Goal: Find specific page/section: Find specific page/section

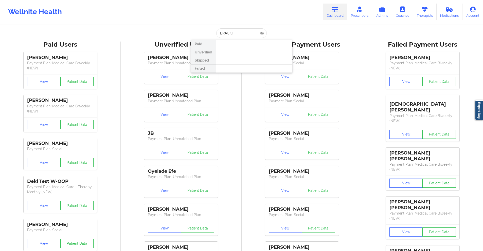
type input "[EMAIL_ADDRESS][DOMAIN_NAME]"
click at [242, 45] on div "[PERSON_NAME] - [EMAIL_ADDRESS][DOMAIN_NAME]" at bounding box center [254, 47] width 68 height 9
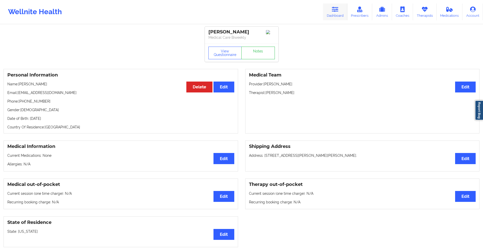
click at [335, 9] on icon at bounding box center [335, 10] width 7 height 6
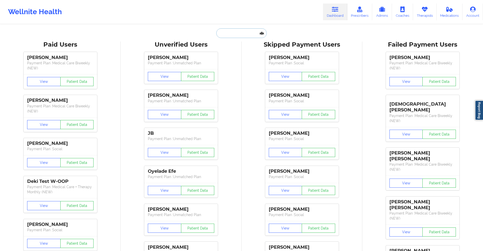
click at [243, 33] on input "text" at bounding box center [241, 33] width 50 height 10
paste input "[PERSON_NAME]"
type input "[PERSON_NAME] [PERSON_NAME]"
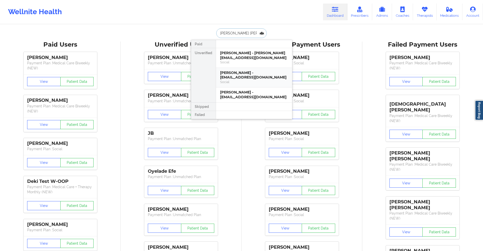
click at [240, 77] on div "[PERSON_NAME] - [EMAIL_ADDRESS][DOMAIN_NAME]" at bounding box center [254, 74] width 68 height 9
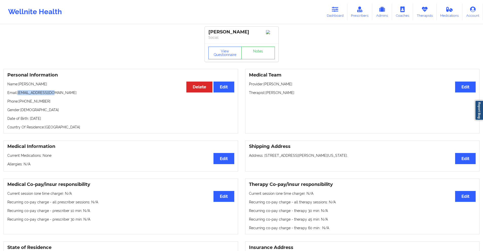
drag, startPoint x: 53, startPoint y: 95, endPoint x: 18, endPoint y: 96, distance: 35.0
click at [18, 95] on p "Email: [EMAIL_ADDRESS][DOMAIN_NAME]" at bounding box center [120, 92] width 227 height 5
copy p "[EMAIL_ADDRESS][DOMAIN_NAME]"
drag, startPoint x: 333, startPoint y: 13, endPoint x: 335, endPoint y: 12, distance: 2.7
click at [333, 13] on link "Dashboard" at bounding box center [335, 12] width 24 height 17
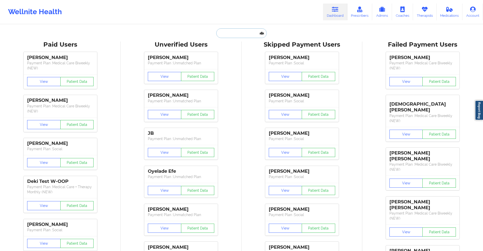
click at [246, 33] on input "text" at bounding box center [241, 33] width 50 height 10
paste input "[EMAIL_ADDRESS][DOMAIN_NAME]"
type input "[EMAIL_ADDRESS][DOMAIN_NAME]"
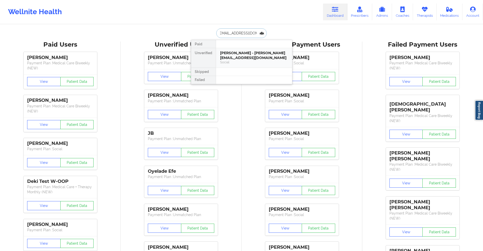
click at [231, 58] on div "[PERSON_NAME] - [PERSON_NAME][EMAIL_ADDRESS][DOMAIN_NAME]" at bounding box center [254, 55] width 68 height 9
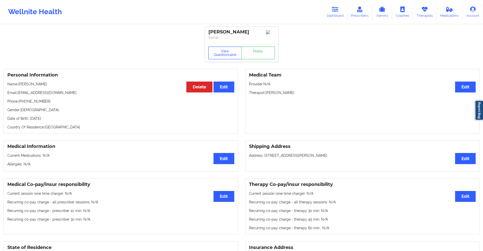
click at [216, 50] on button "View Questionnaire" at bounding box center [224, 53] width 33 height 13
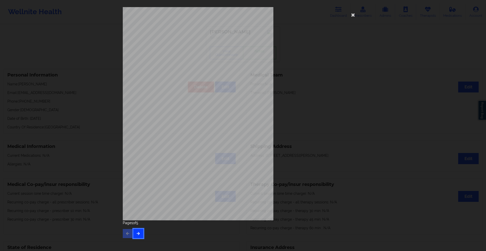
click at [141, 234] on button "button" at bounding box center [139, 233] width 10 height 9
